Goal: Entertainment & Leisure: Consume media (video, audio)

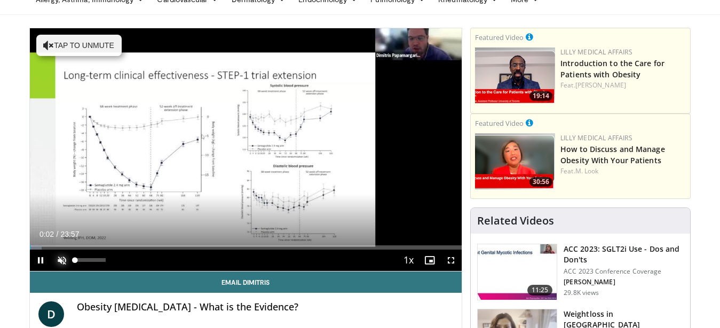
click at [60, 256] on span "Video Player" at bounding box center [61, 260] width 21 height 21
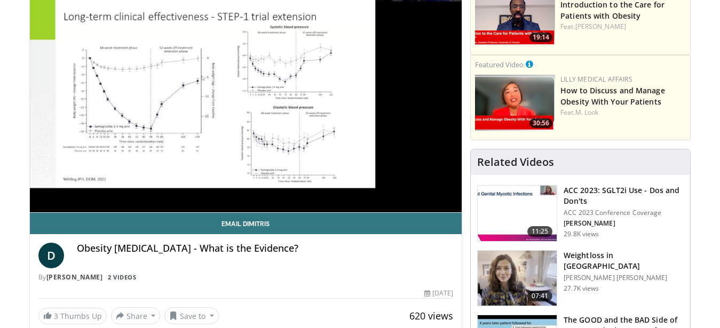
scroll to position [54, 0]
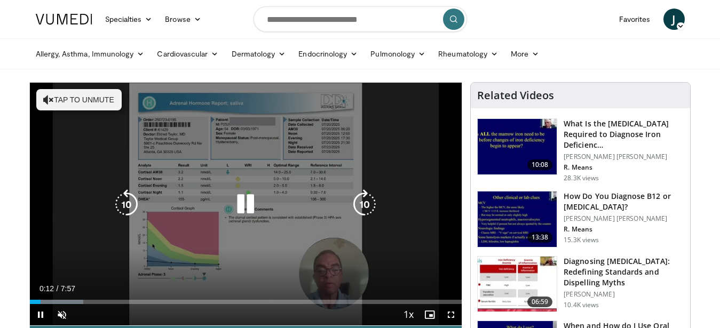
click at [84, 103] on button "Tap to unmute" at bounding box center [78, 99] width 85 height 21
